Goal: Complete application form

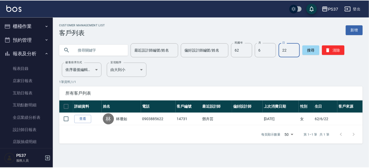
scroll to position [89, 0]
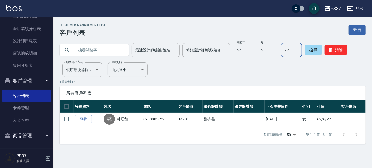
click at [252, 55] on input "62" at bounding box center [243, 50] width 21 height 14
type input "82"
type input "1"
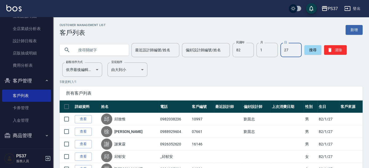
click at [288, 52] on input "27" at bounding box center [291, 50] width 21 height 14
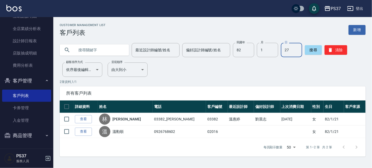
type input "27"
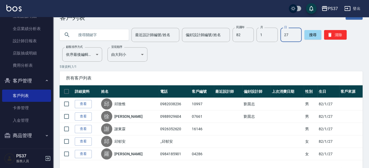
scroll to position [0, 0]
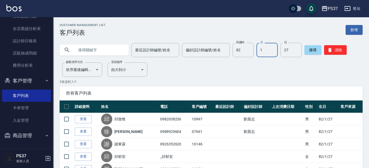
click at [260, 55] on input "1" at bounding box center [267, 50] width 21 height 14
type input "11"
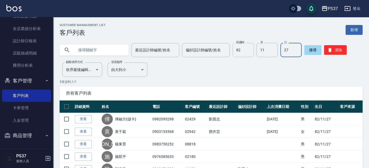
click at [245, 56] on input "82" at bounding box center [243, 50] width 21 height 14
type input "78"
type input "1"
type input "28"
